Goal: Information Seeking & Learning: Find specific fact

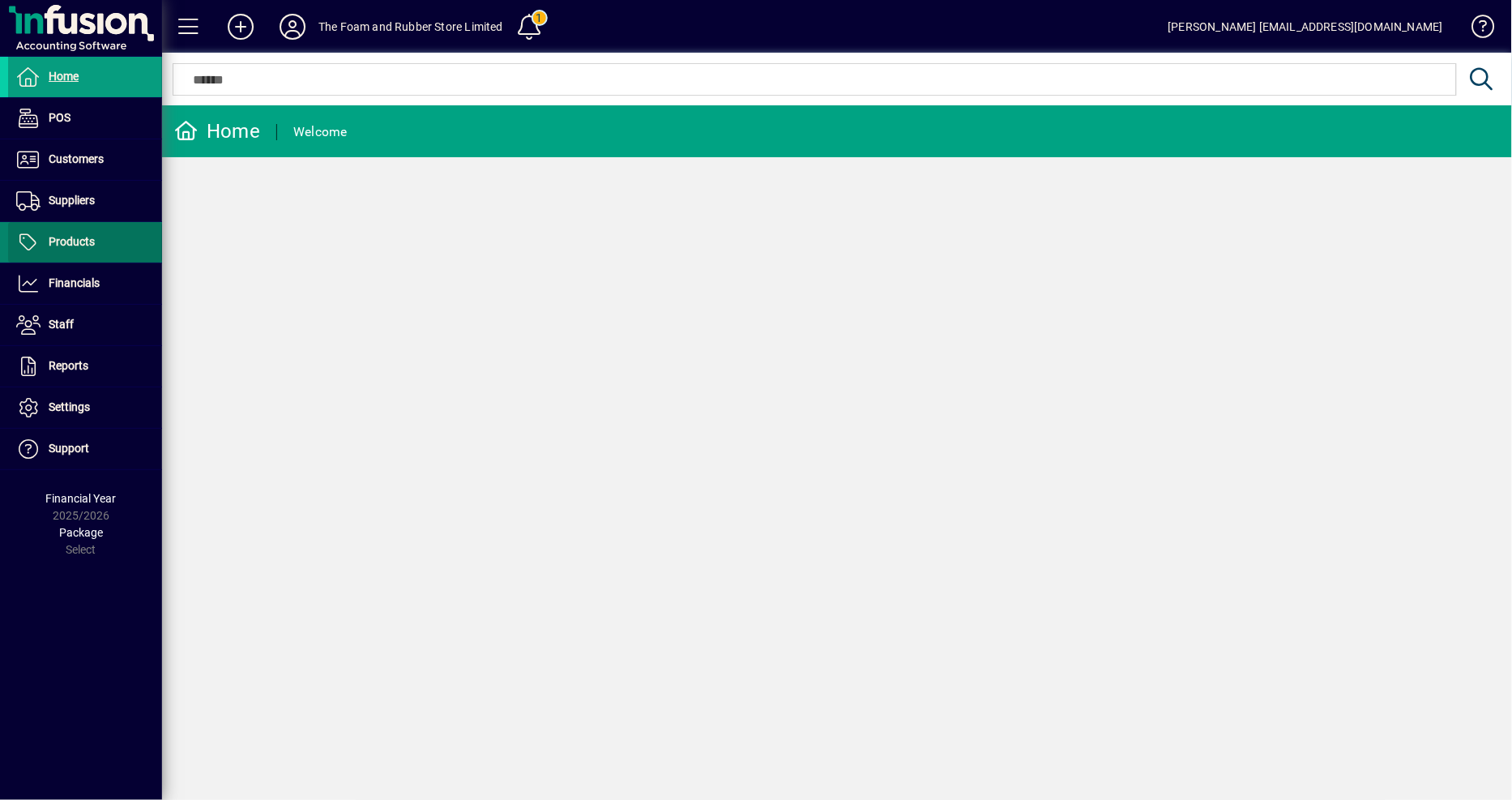
click at [61, 249] on span "Products" at bounding box center [51, 243] width 86 height 20
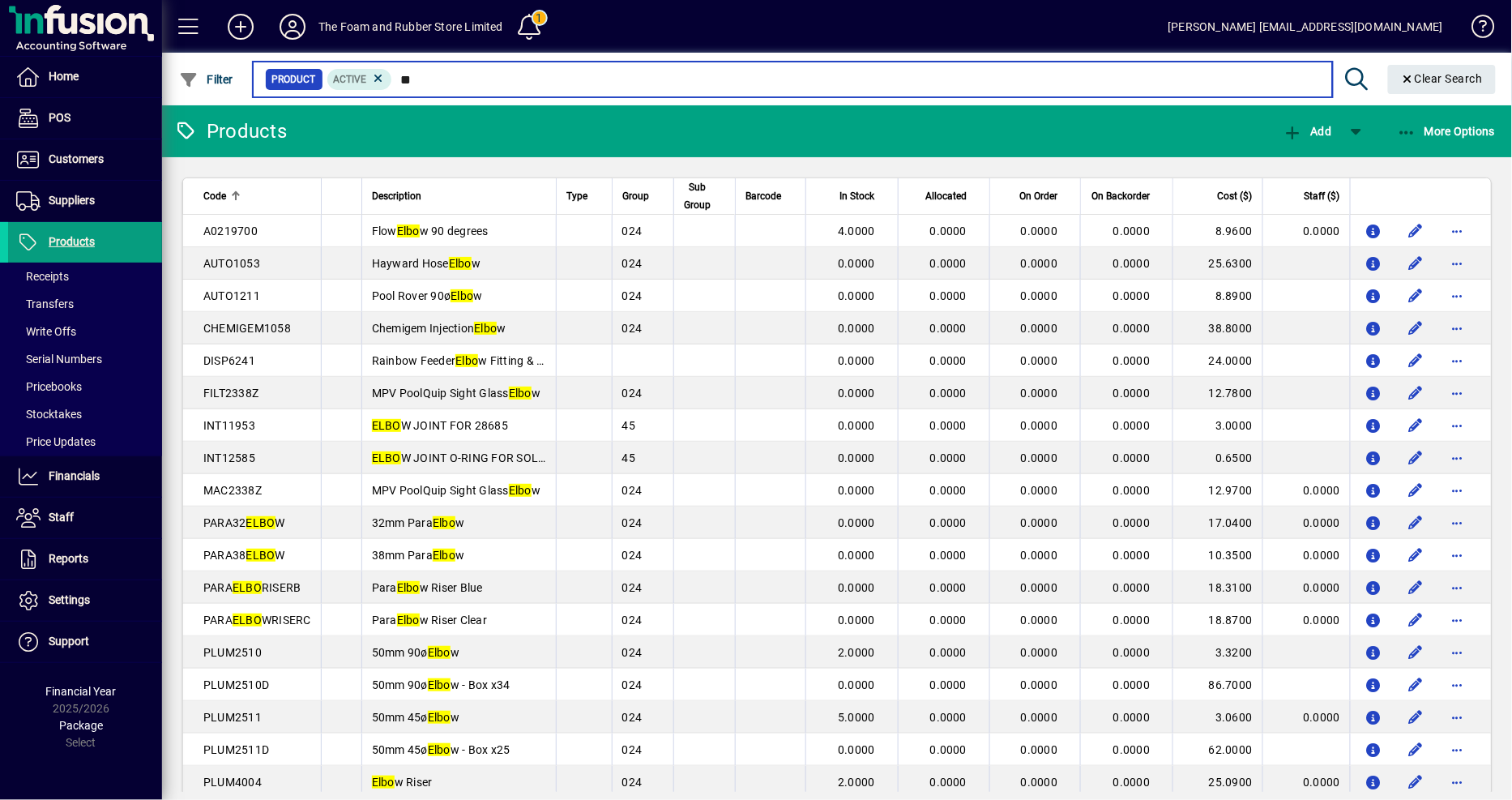
type input "*"
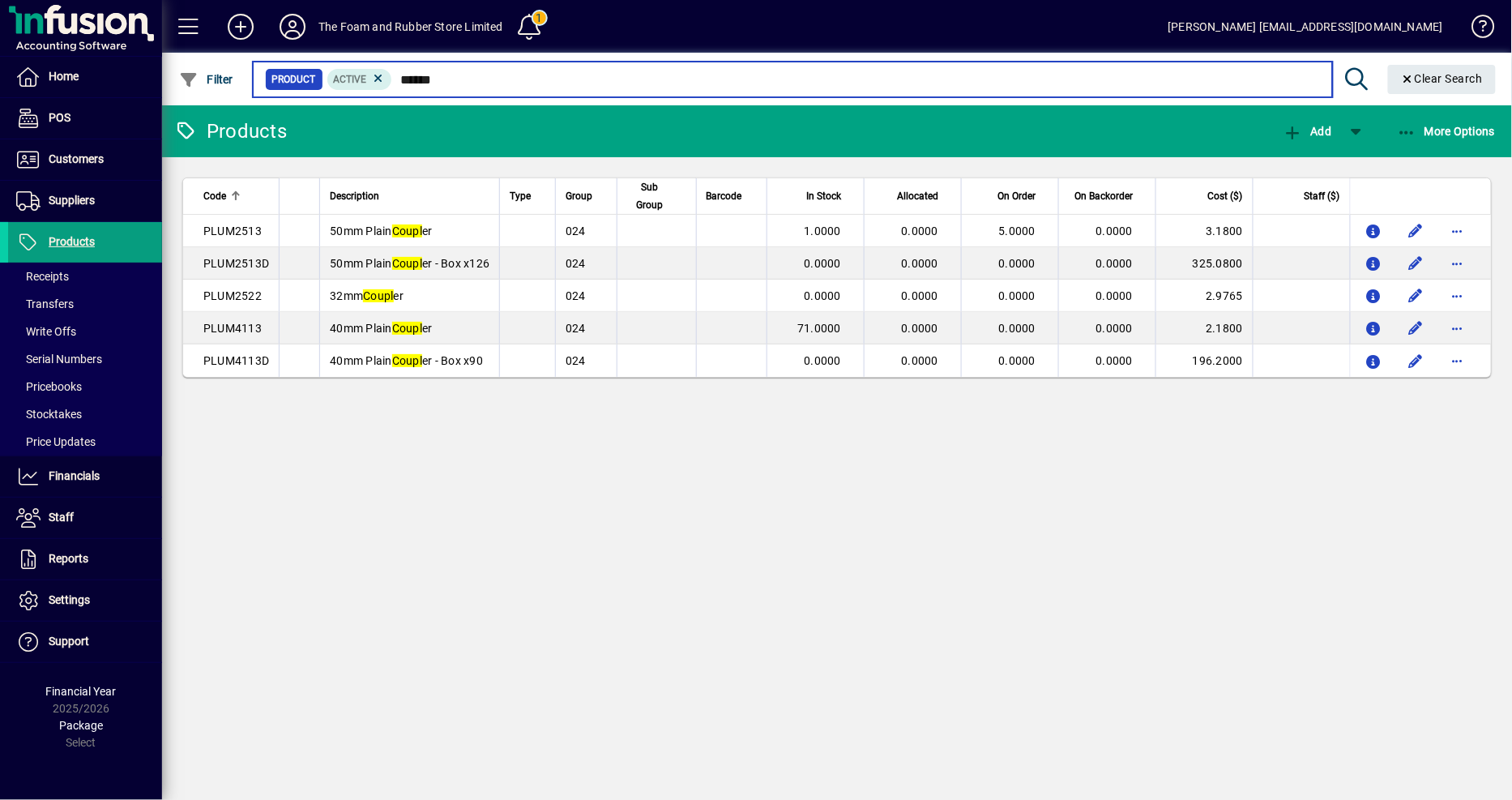
type input "*******"
